Goal: Task Accomplishment & Management: Use online tool/utility

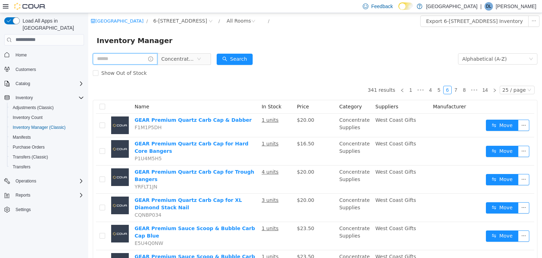
click at [122, 58] on input "text" at bounding box center [125, 58] width 65 height 11
